Goal: Navigation & Orientation: Find specific page/section

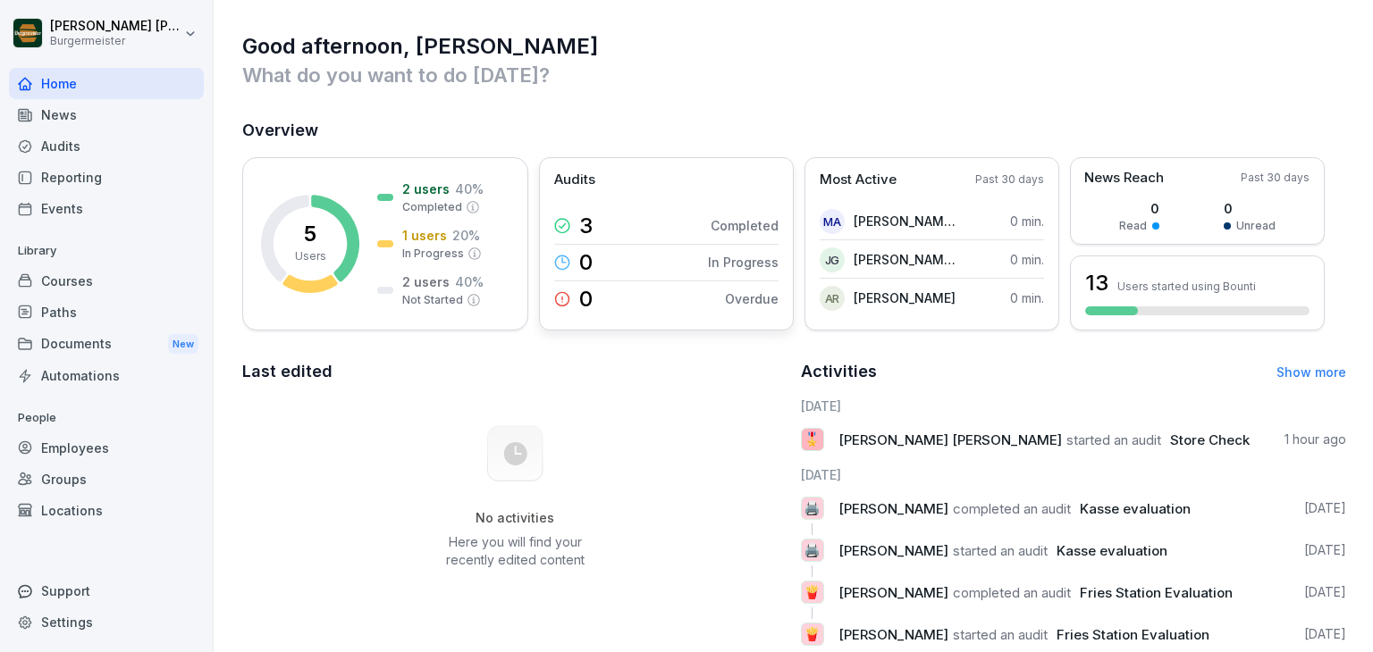
click at [741, 223] on p "Completed" at bounding box center [745, 225] width 68 height 19
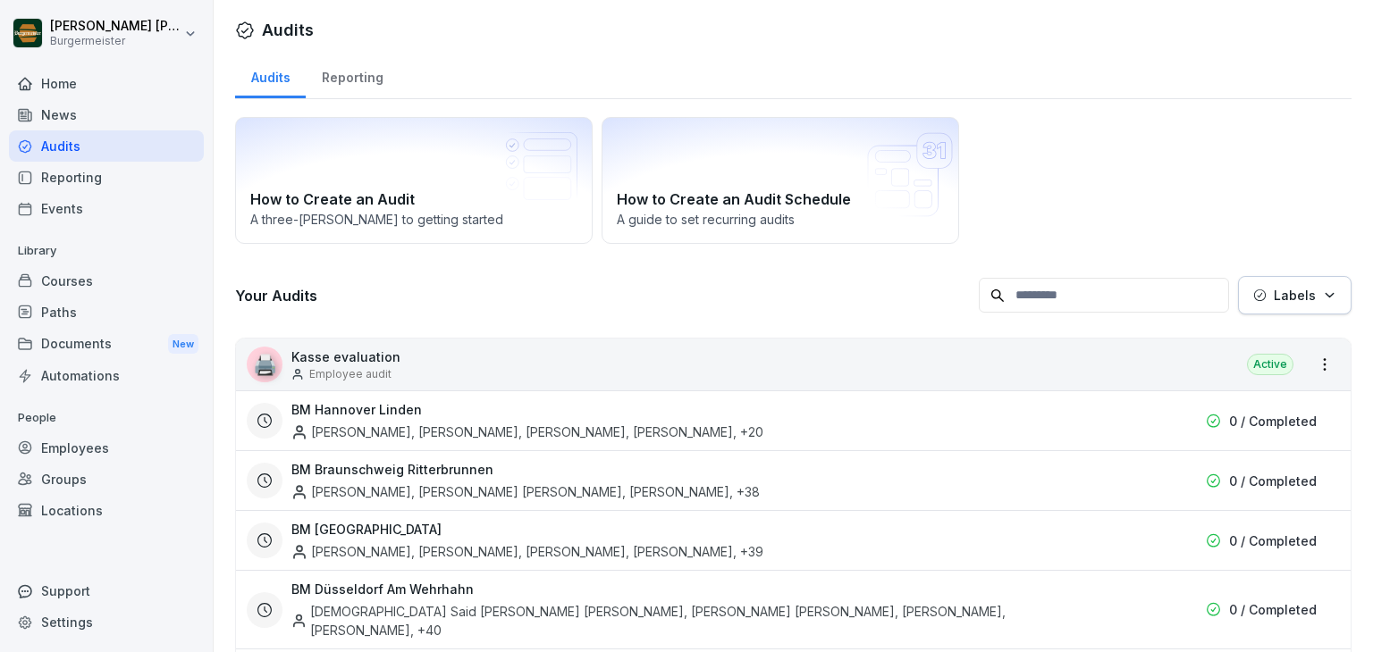
click at [97, 88] on div "Home" at bounding box center [106, 83] width 195 height 31
